Goal: Information Seeking & Learning: Learn about a topic

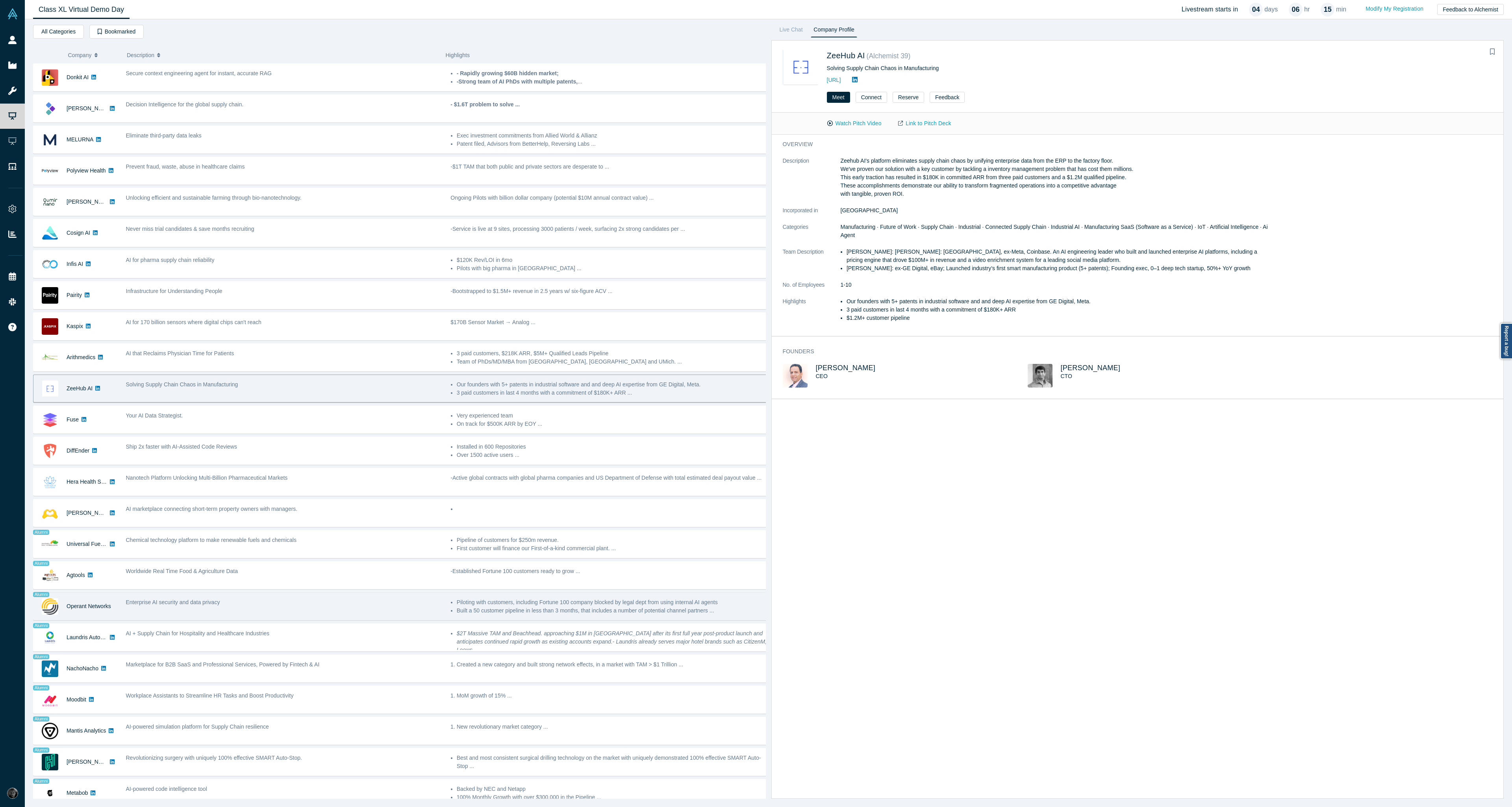
scroll to position [42, 0]
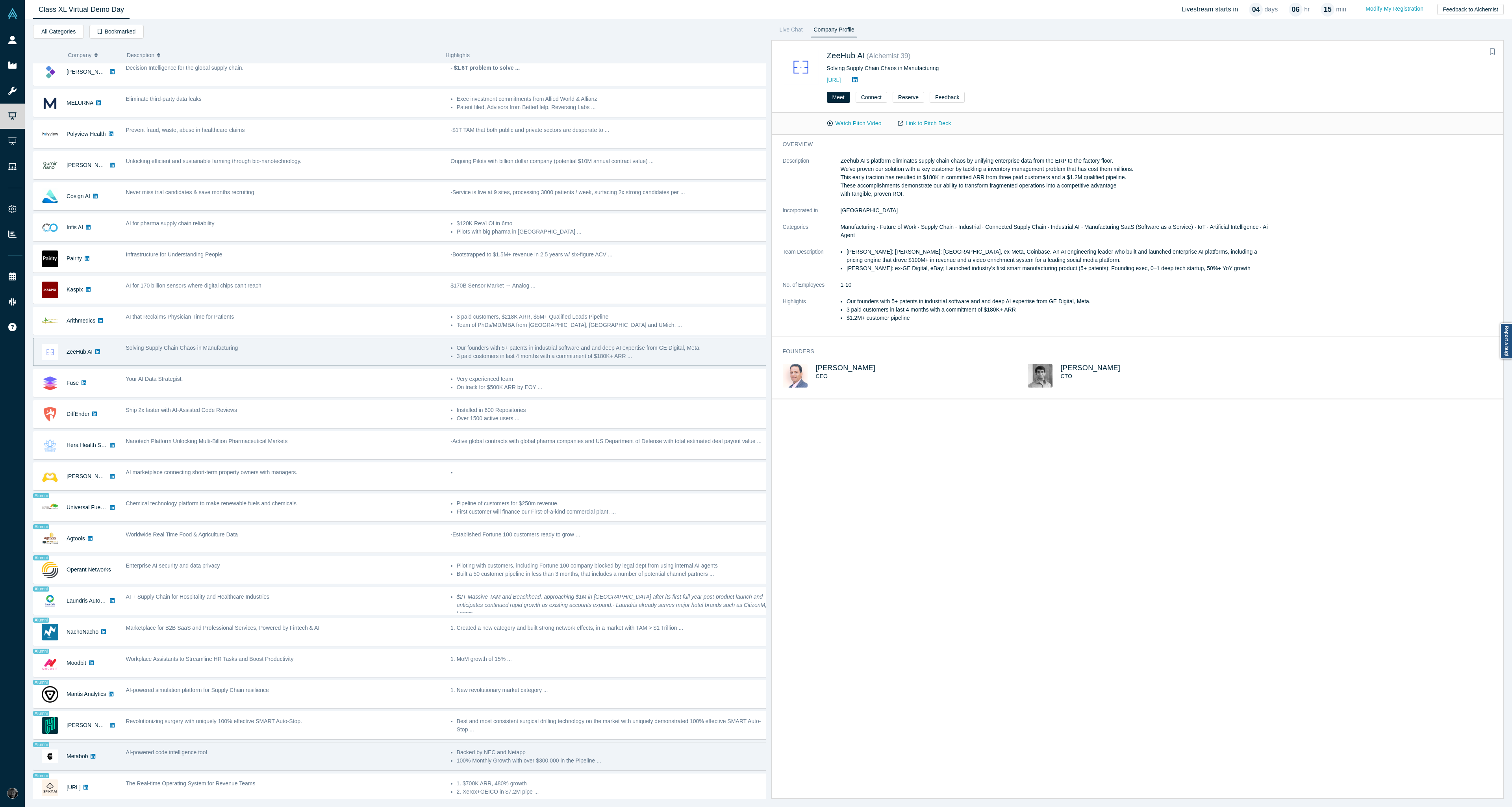
click at [237, 752] on div "AI-powered code intelligence tool" at bounding box center [284, 756] width 325 height 25
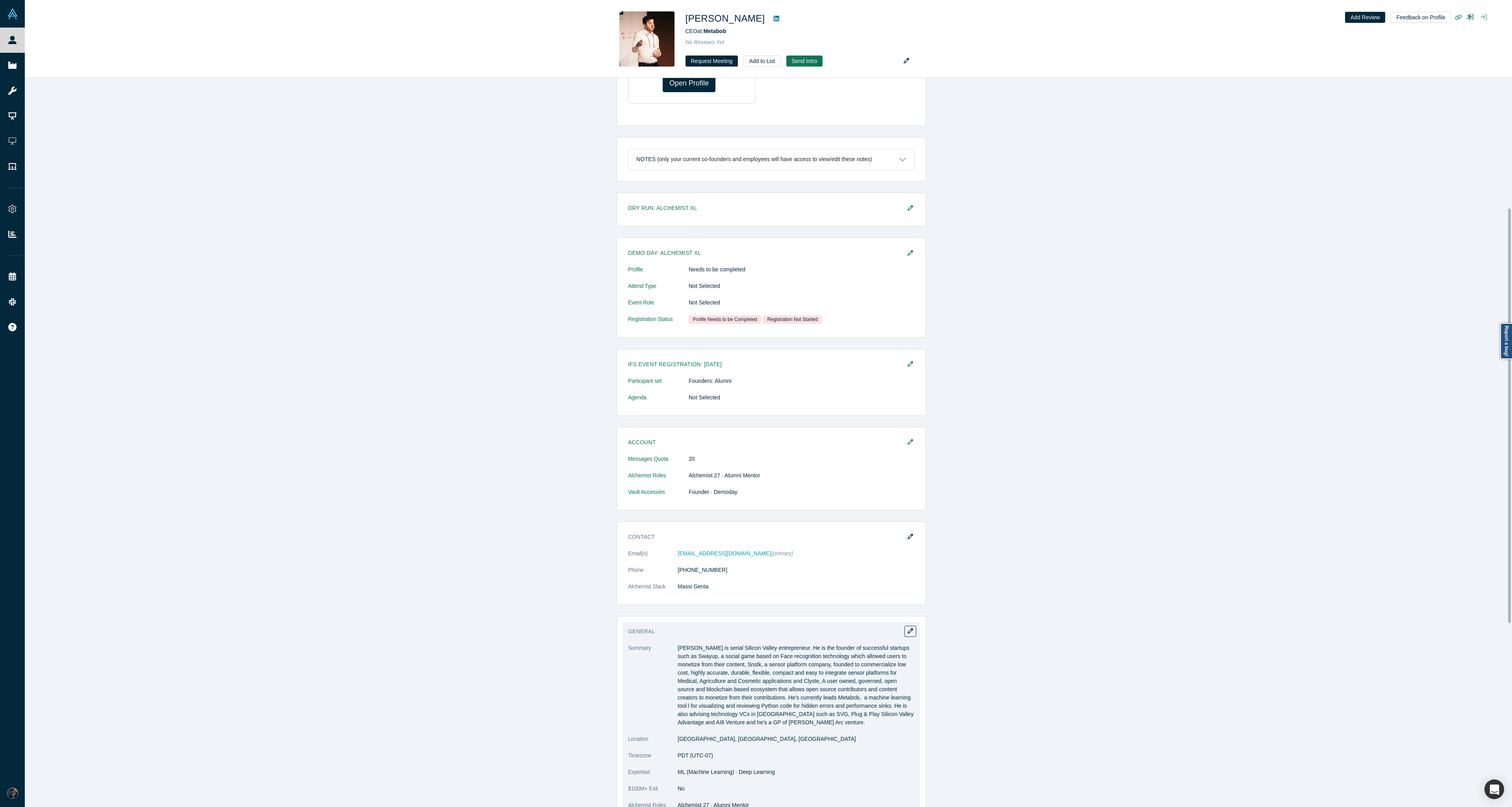
scroll to position [220, 0]
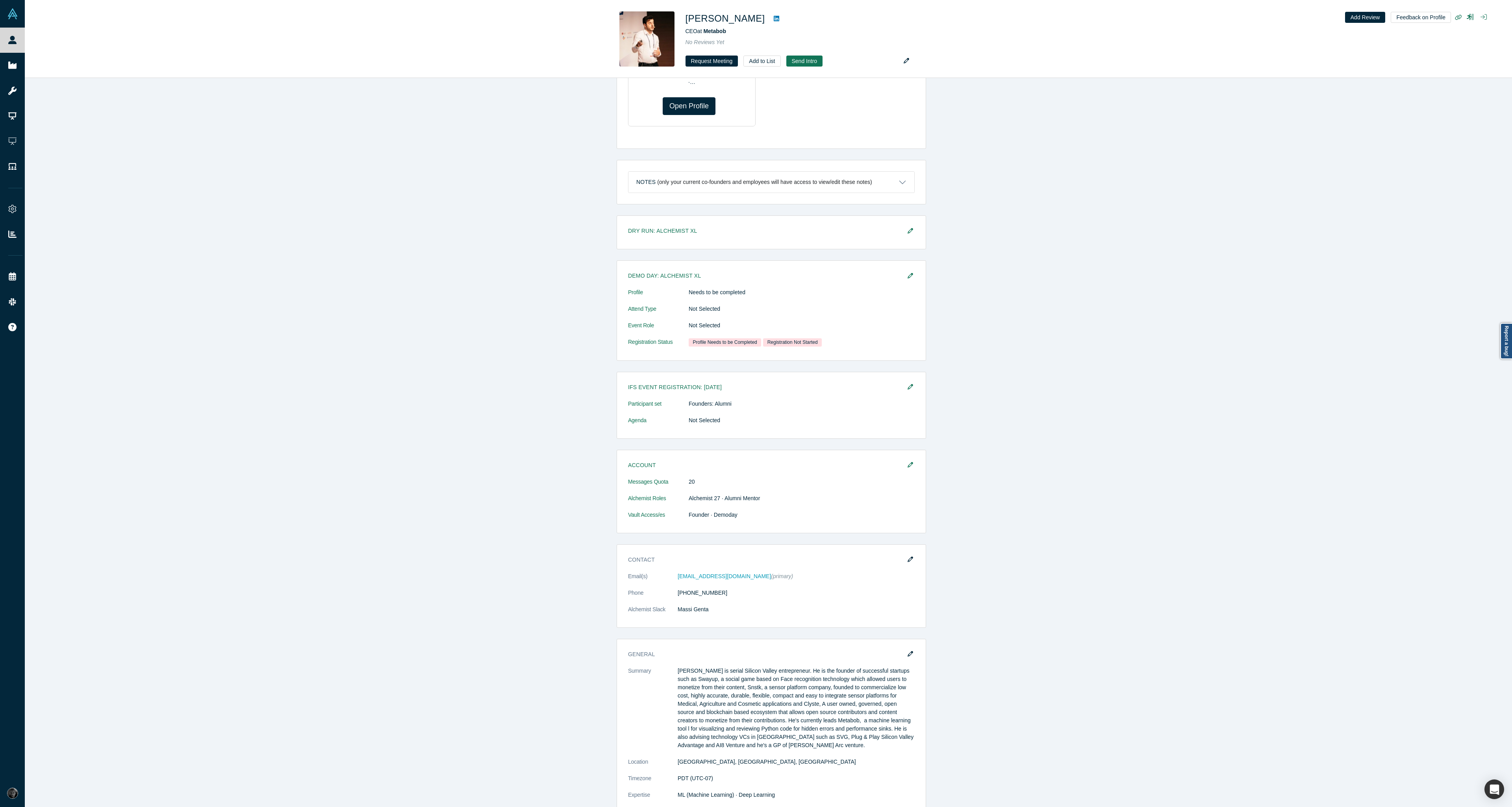
click at [1229, 680] on div "Dry Run: Alchemist XL Demo Day: Alchemist XL Profile Needs to be completed Atte…" at bounding box center [771, 671] width 1493 height 911
